Goal: Check status: Check status

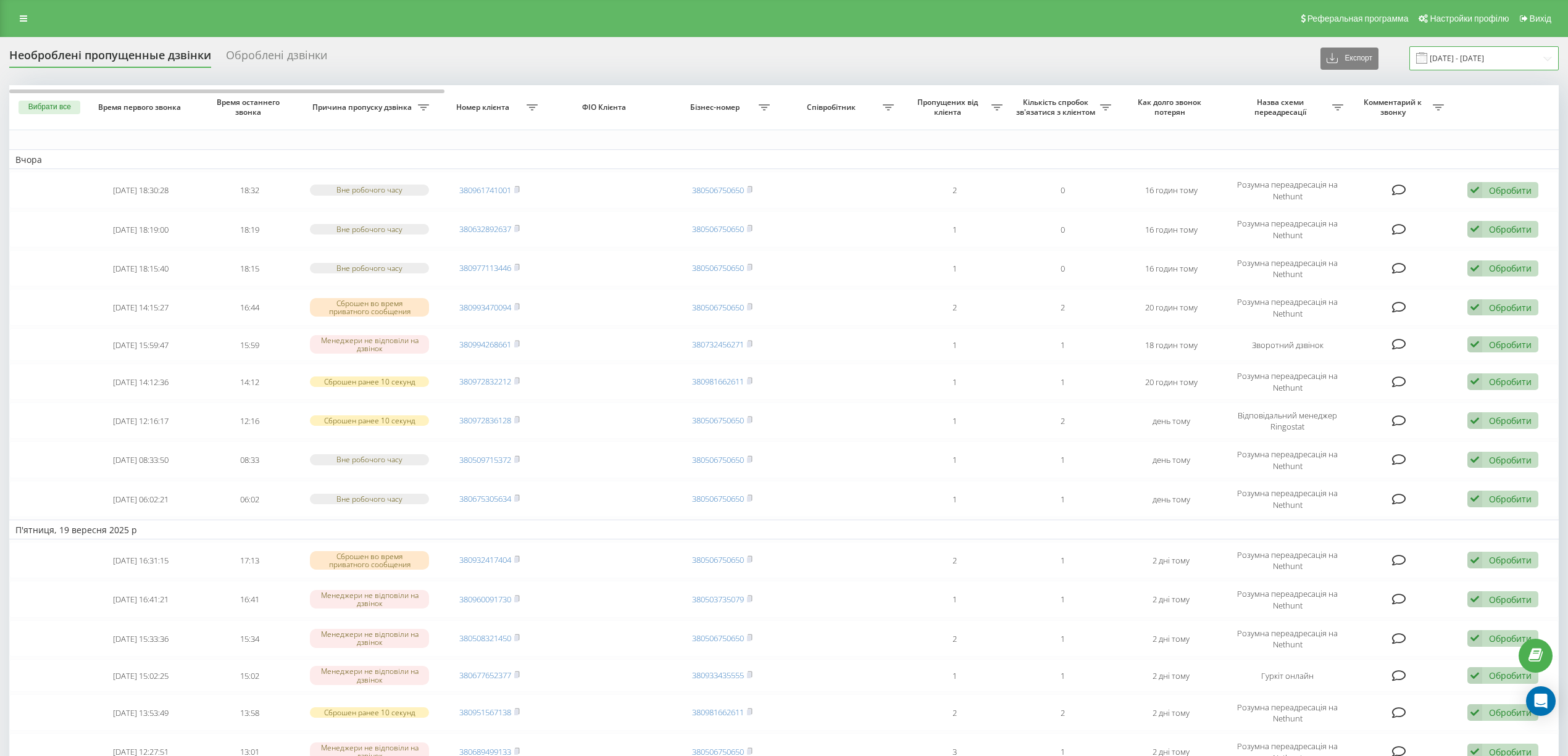
click at [1458, 59] on input "20.08.2025 - 20.09.2025" at bounding box center [1485, 58] width 150 height 24
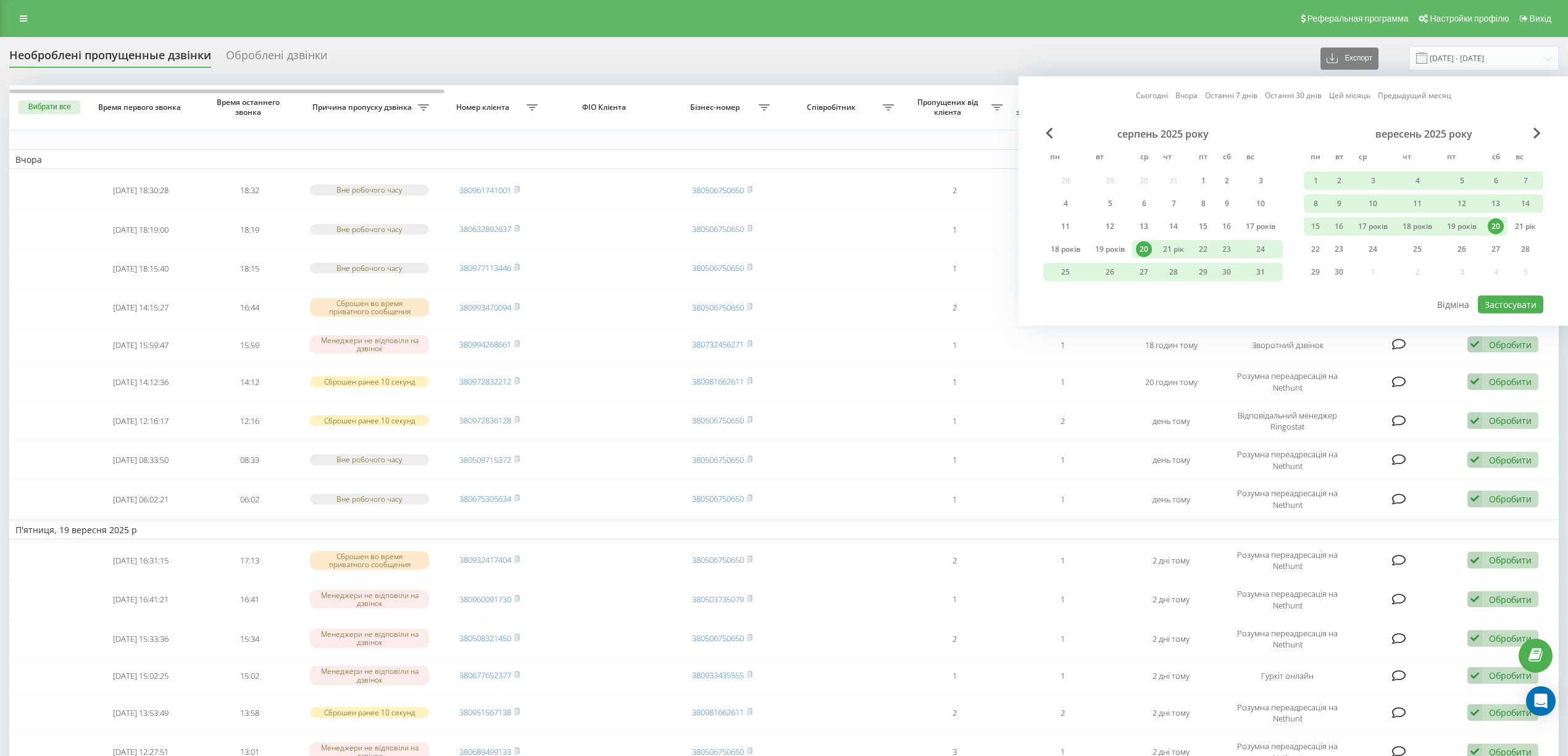
click at [1492, 226] on font "20" at bounding box center [1496, 226] width 9 height 11
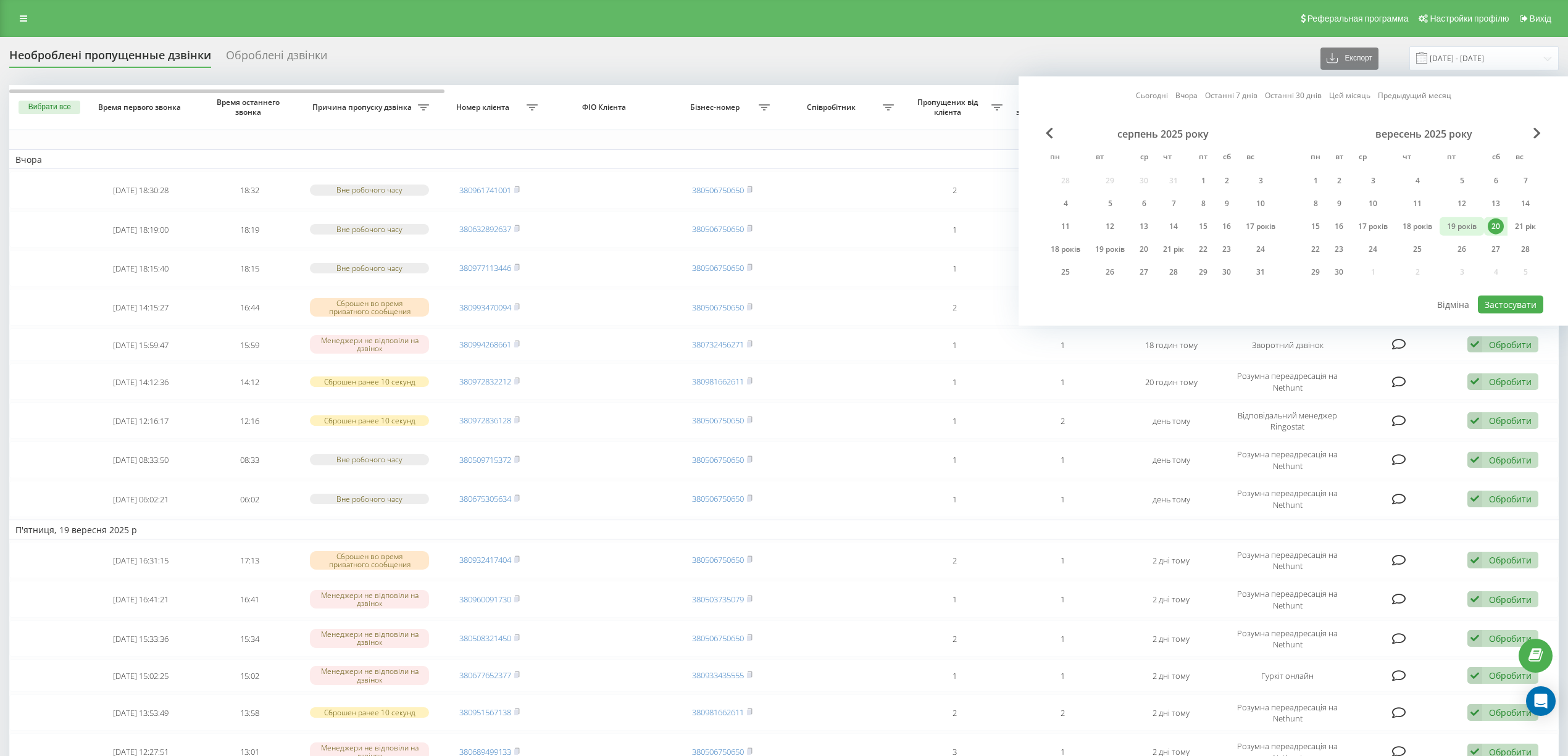
click at [1472, 226] on font "19 років" at bounding box center [1462, 226] width 29 height 11
click at [1494, 225] on font "20" at bounding box center [1496, 226] width 9 height 11
click at [1525, 224] on font "21 рік" at bounding box center [1525, 226] width 21 height 11
click at [1513, 309] on button "Застосувати" at bounding box center [1511, 305] width 65 height 18
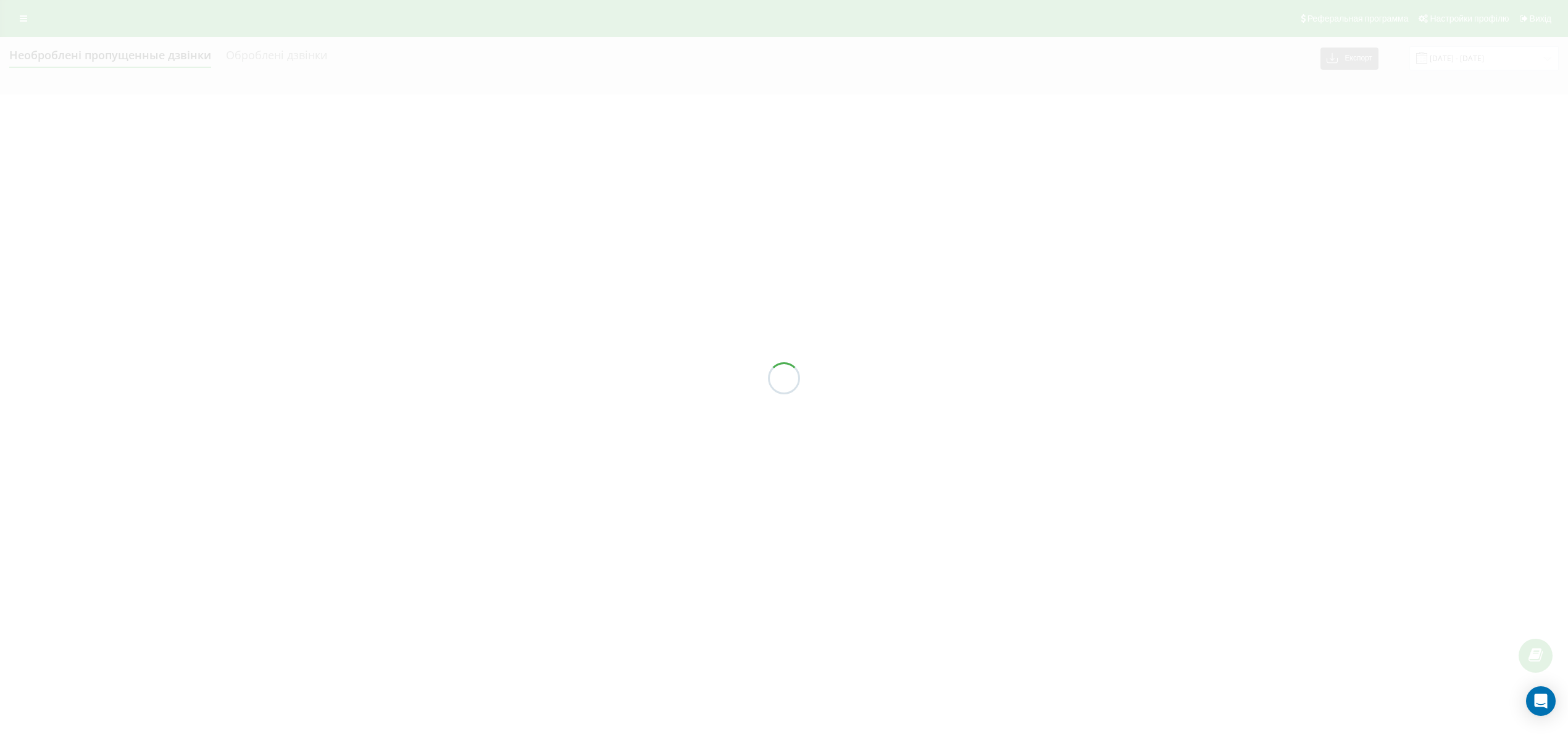
type input "20.09.2025 - 21.09.2025"
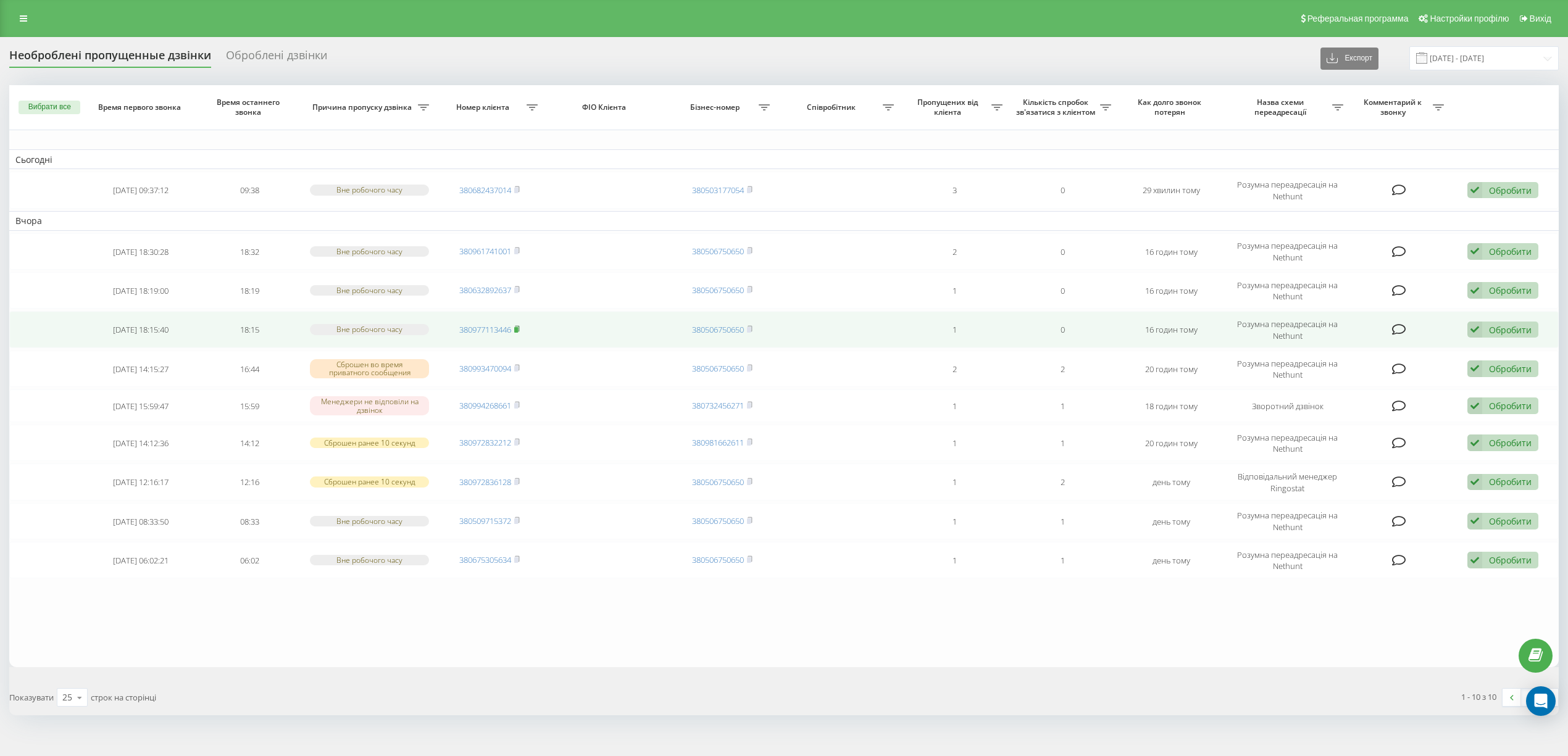
click at [518, 327] on rect at bounding box center [516, 330] width 4 height 5
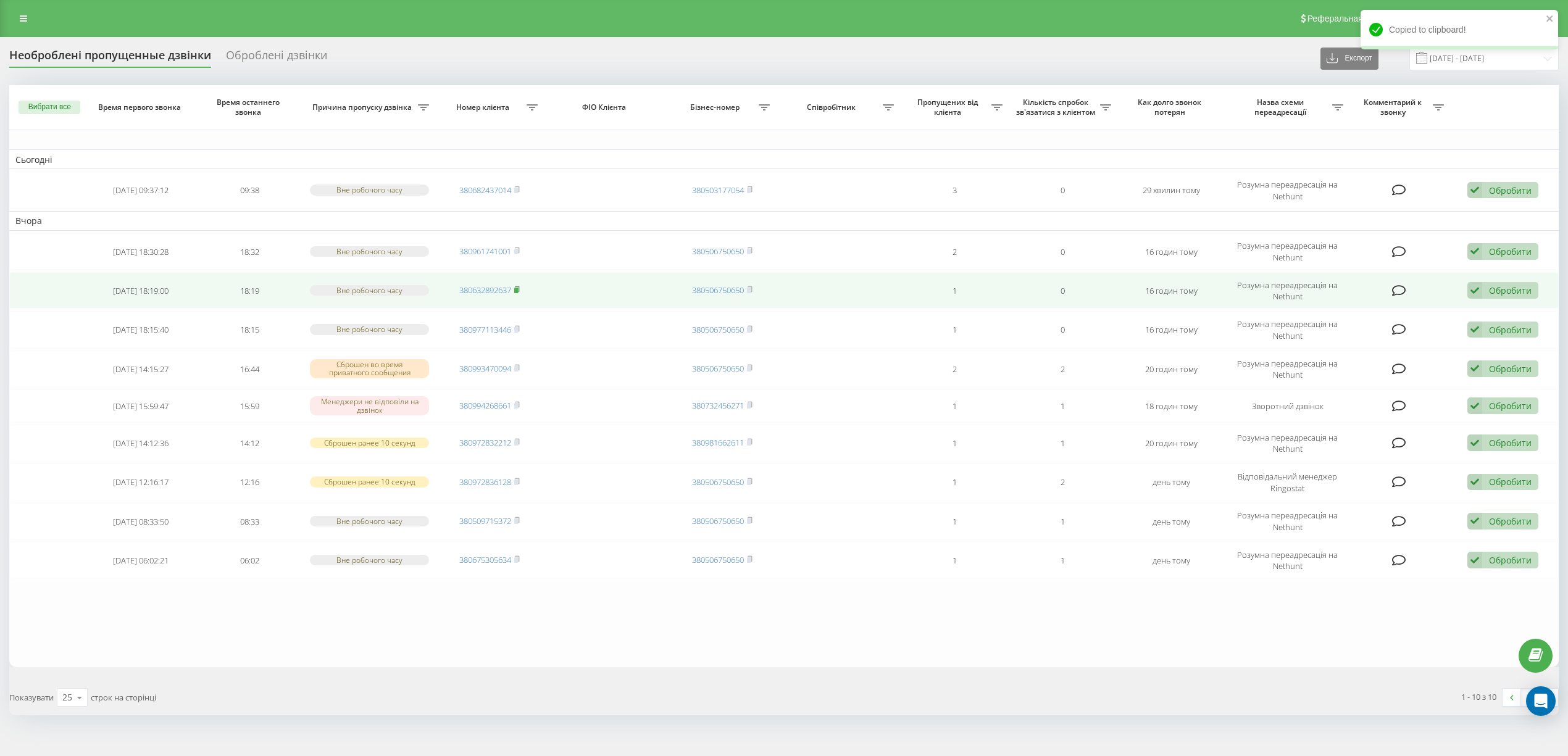
click at [518, 288] on rect at bounding box center [516, 291] width 4 height 5
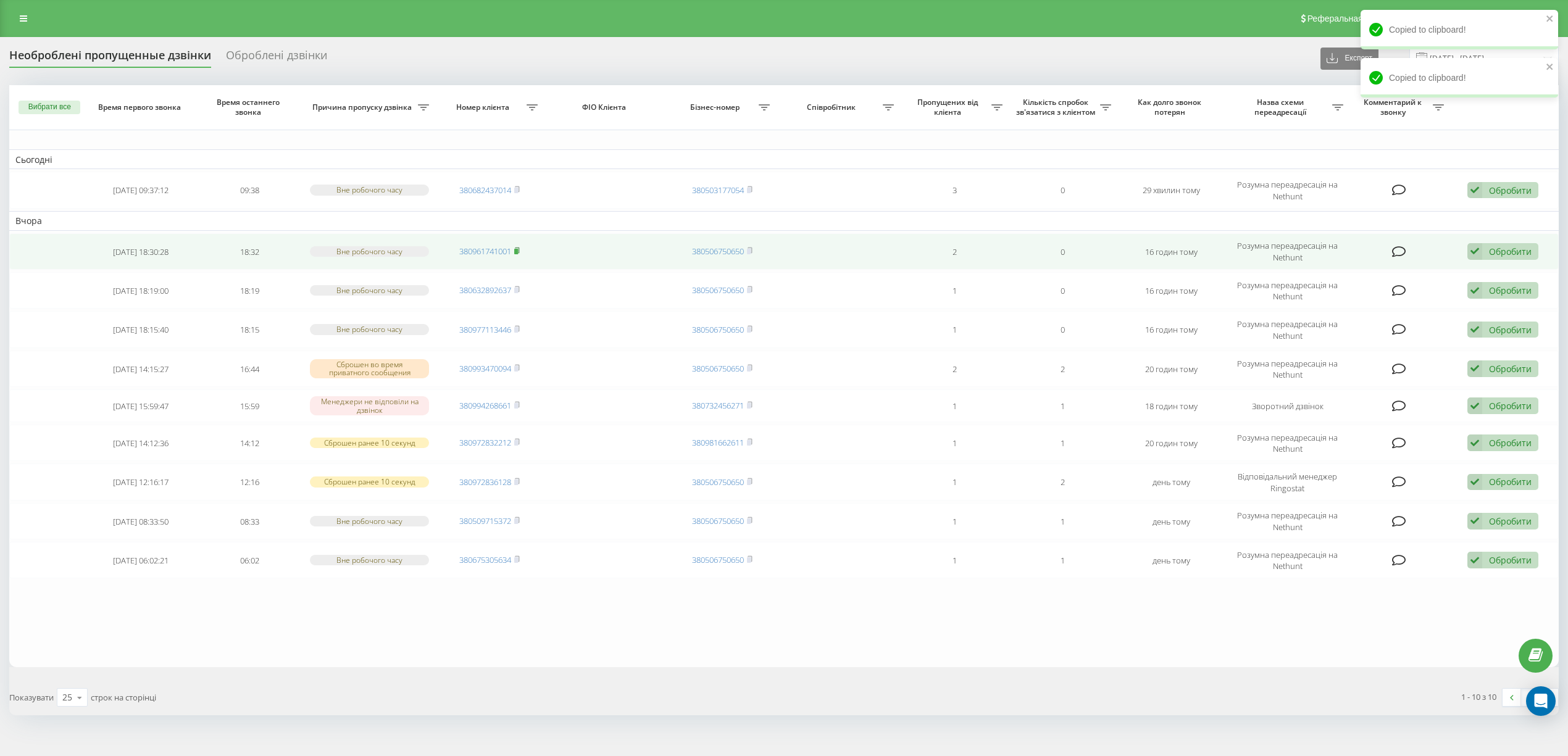
click at [520, 247] on icon at bounding box center [517, 250] width 5 height 7
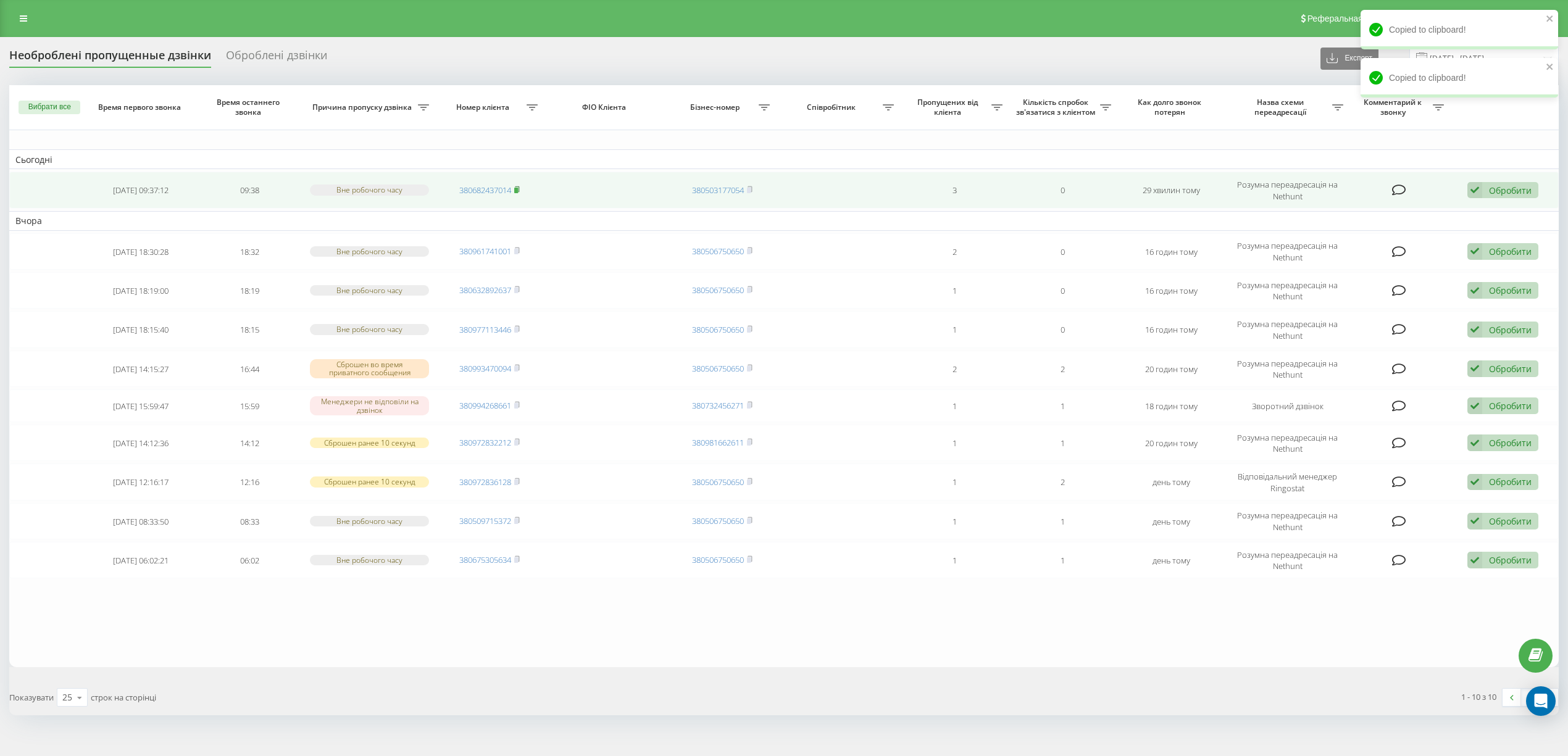
click at [515, 188] on icon at bounding box center [517, 189] width 5 height 7
